Goal: Task Accomplishment & Management: Use online tool/utility

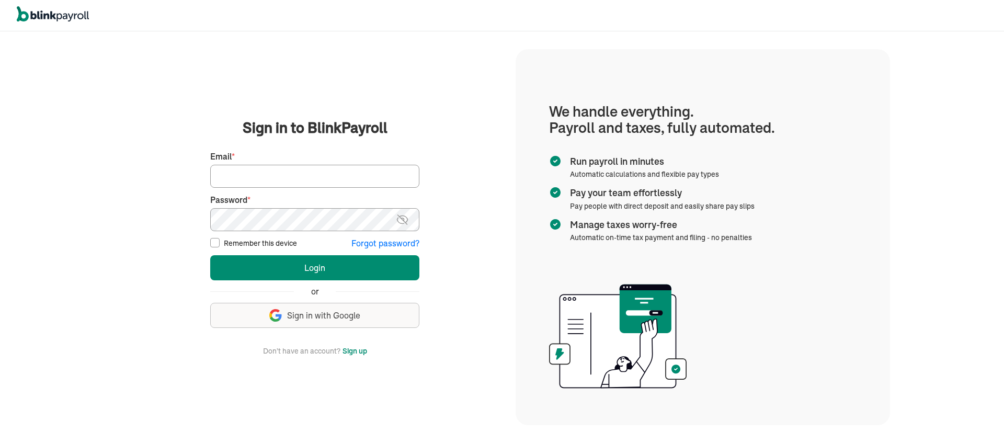
click at [233, 177] on input "Email *" at bounding box center [314, 176] width 209 height 23
type input "actech777@yahoo.com"
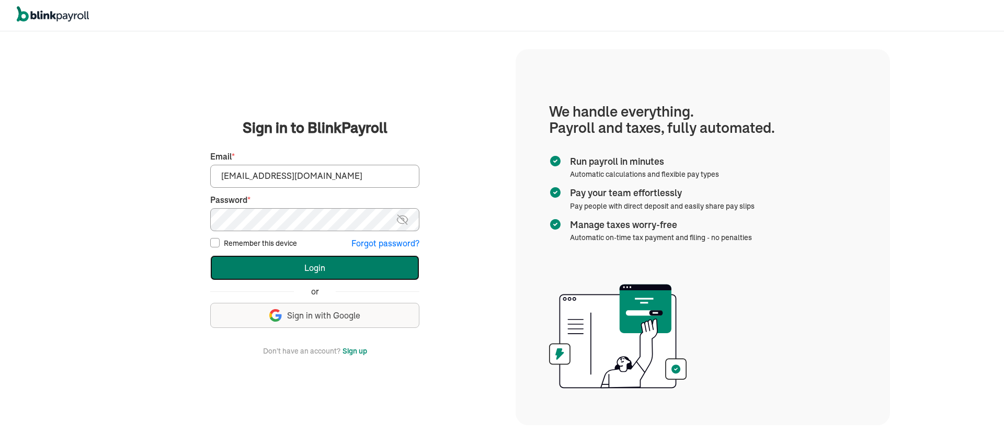
click at [307, 272] on button "Login" at bounding box center [314, 267] width 209 height 25
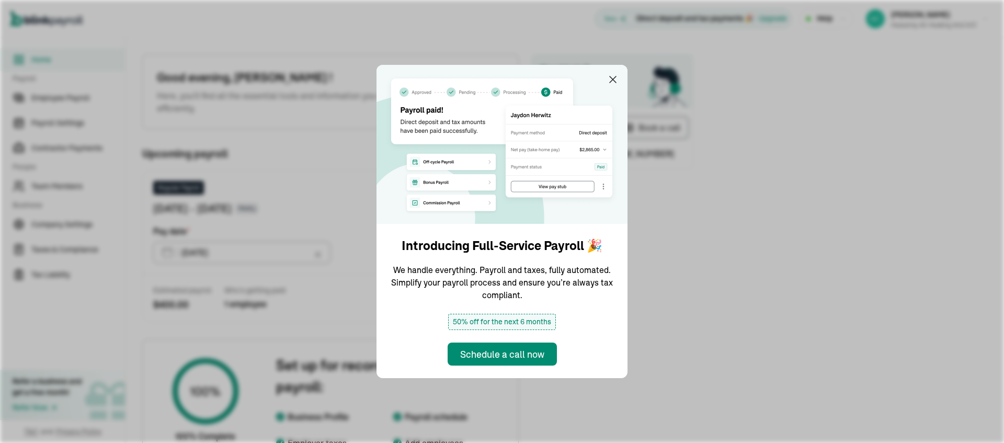
click at [609, 72] on span "Need help?" at bounding box center [612, 70] width 144 height 14
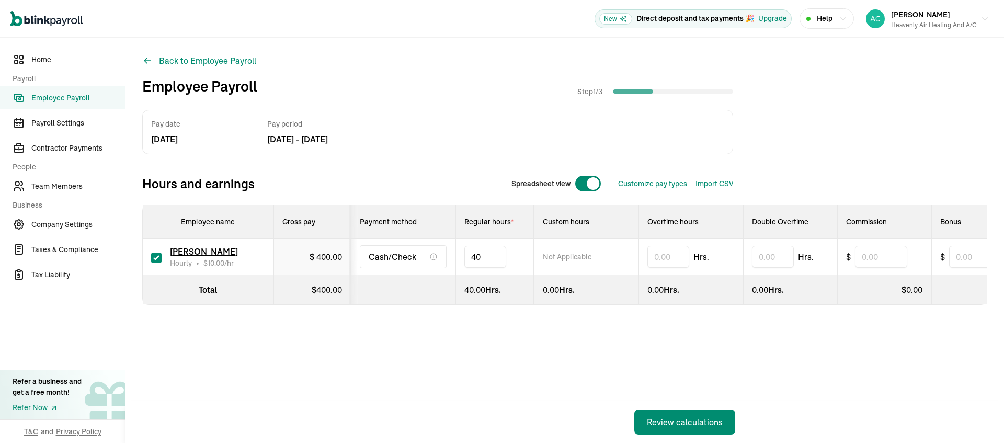
type input "4"
type input "7"
click at [685, 416] on div "Review calculations" at bounding box center [685, 422] width 76 height 13
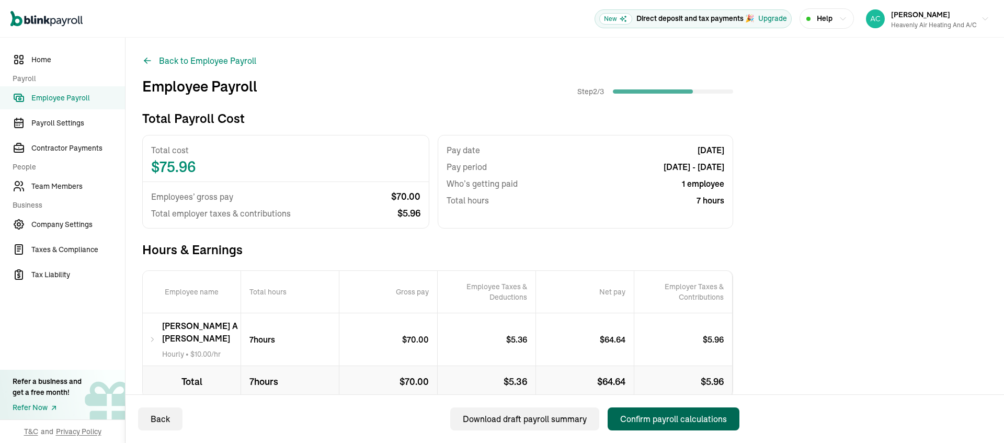
click at [659, 416] on div "Confirm payroll calculations" at bounding box center [673, 419] width 107 height 13
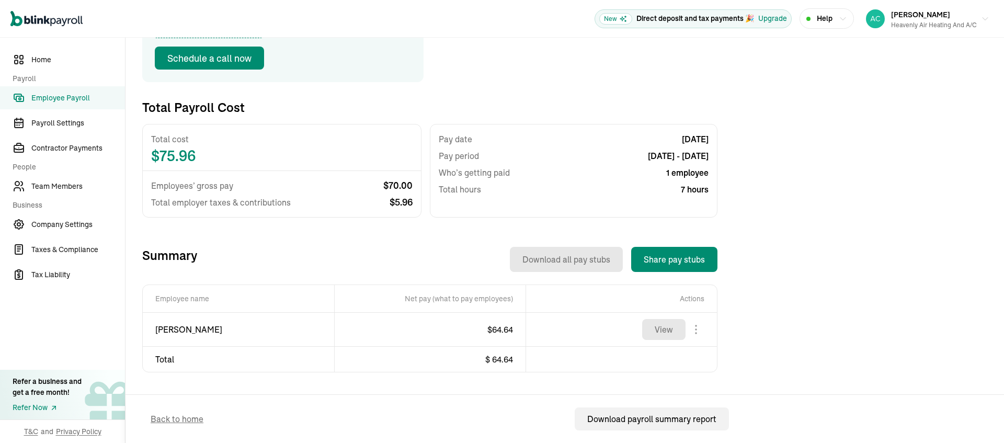
scroll to position [201, 0]
click at [699, 364] on body "Open main menu New Direct deposit and tax payments 🎉 Upgrade Help Michael Gonza…" at bounding box center [502, 221] width 1004 height 443
click at [669, 340] on button "View" at bounding box center [663, 329] width 43 height 21
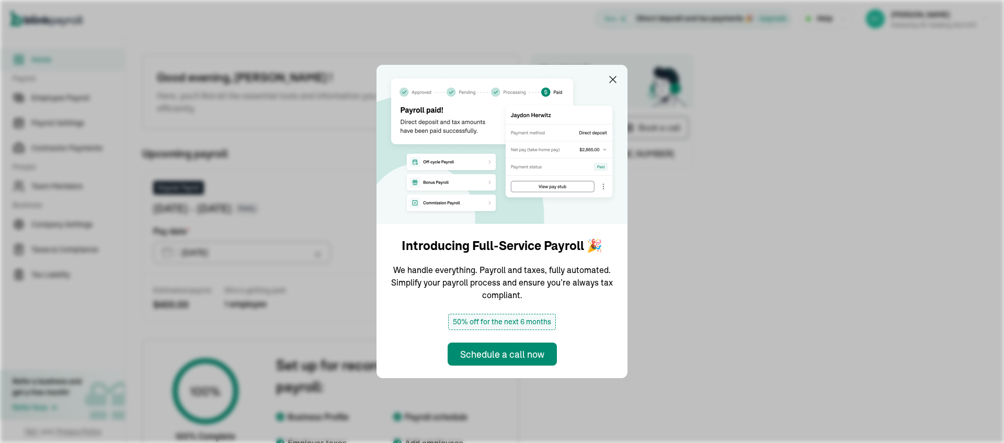
click at [609, 72] on span "Need help?" at bounding box center [612, 70] width 144 height 14
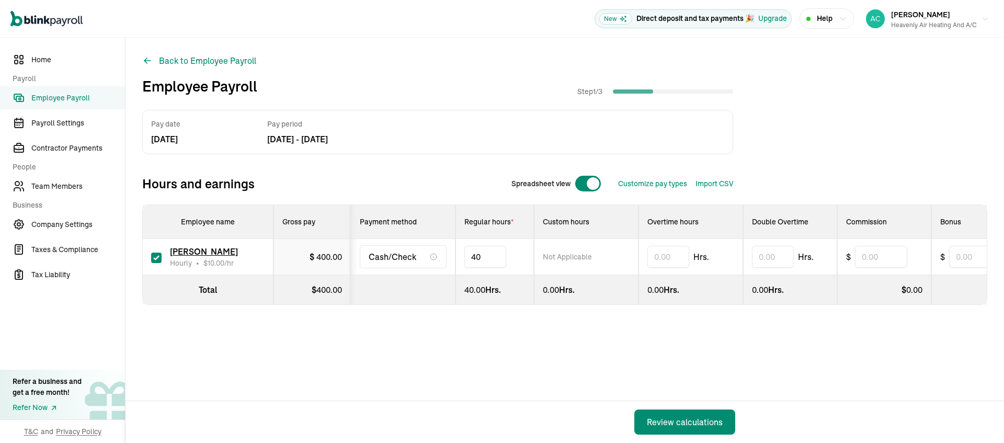
type input "4"
type input "7"
click at [685, 416] on div "Review calculations" at bounding box center [685, 422] width 76 height 13
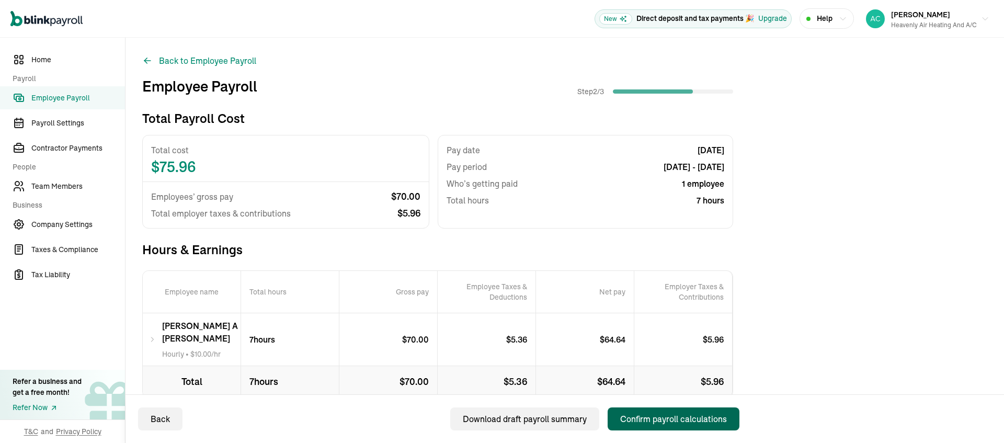
click at [659, 416] on div "Confirm payroll calculations" at bounding box center [673, 419] width 107 height 13
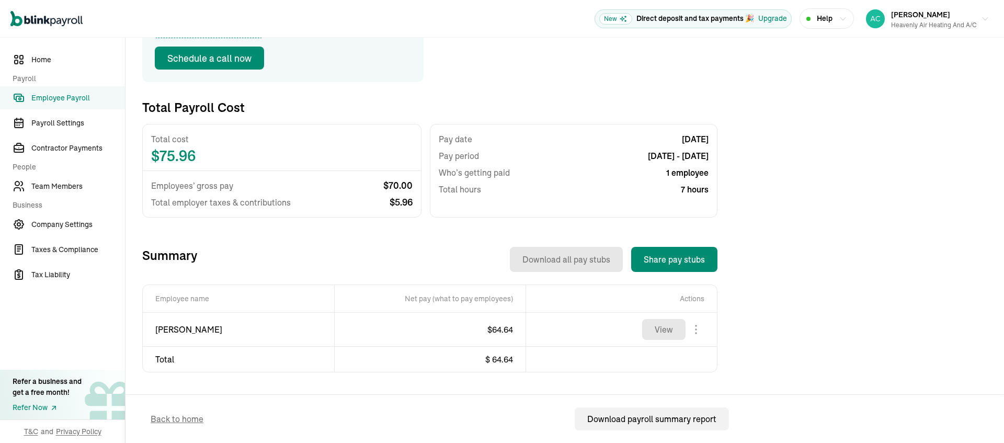
scroll to position [201, 0]
click at [699, 364] on body "Open main menu New Direct deposit and tax payments 🎉 Upgrade Help [PERSON_NAME]…" at bounding box center [502, 221] width 1004 height 443
click at [669, 340] on button "View" at bounding box center [663, 329] width 43 height 21
